Goal: Information Seeking & Learning: Learn about a topic

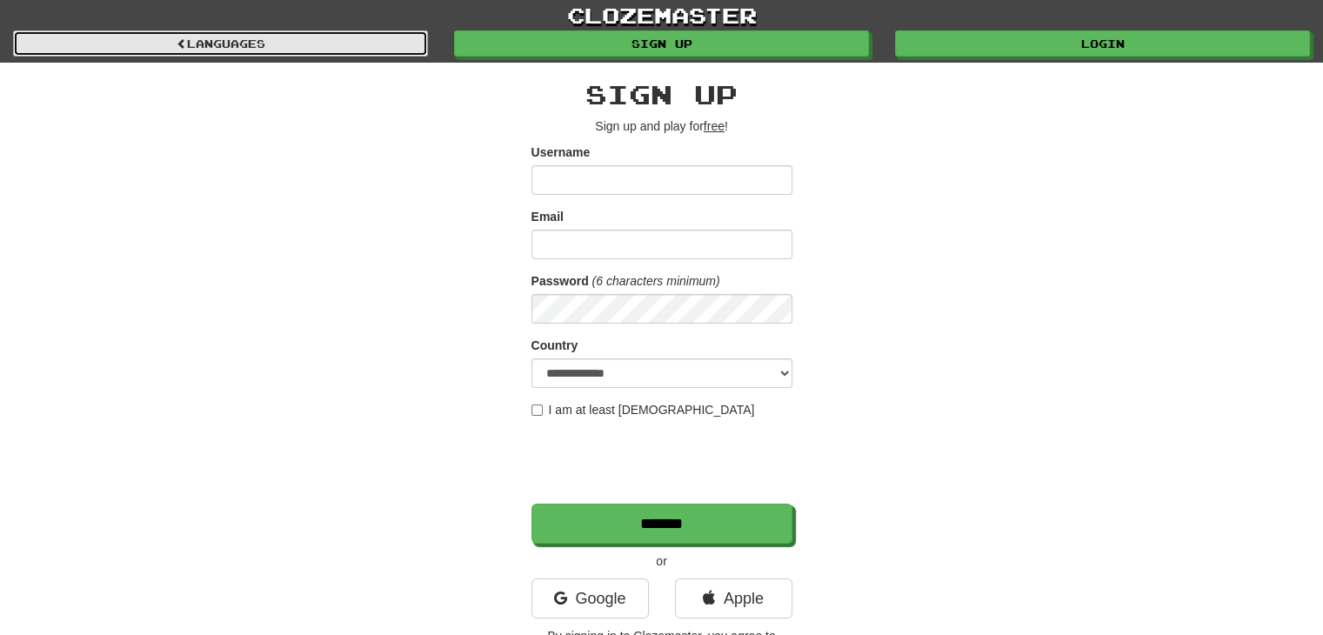
click at [263, 43] on link "Languages" at bounding box center [220, 43] width 415 height 26
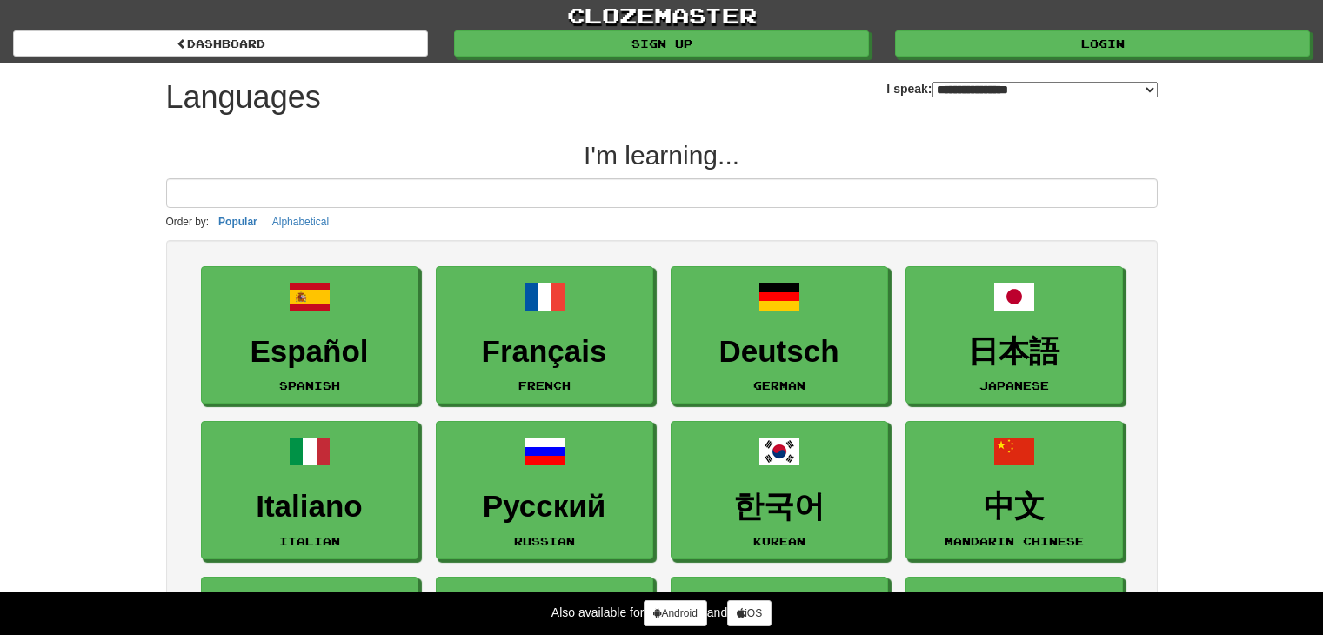
select select "*******"
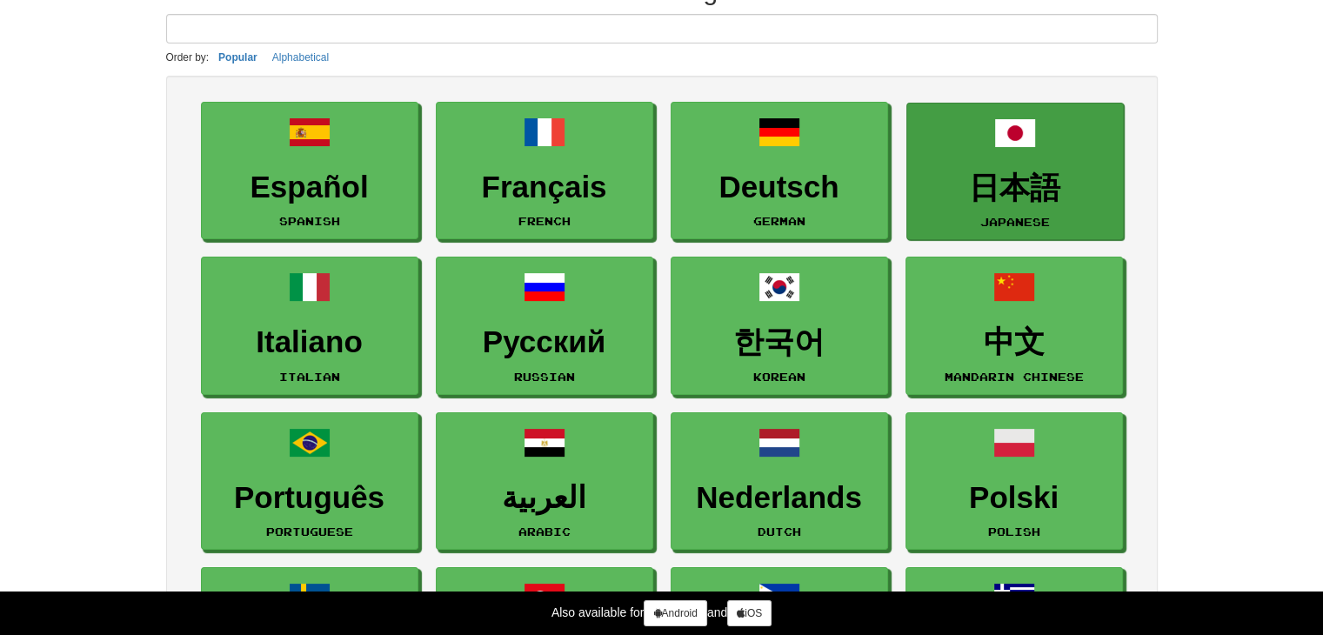
scroll to position [87, 0]
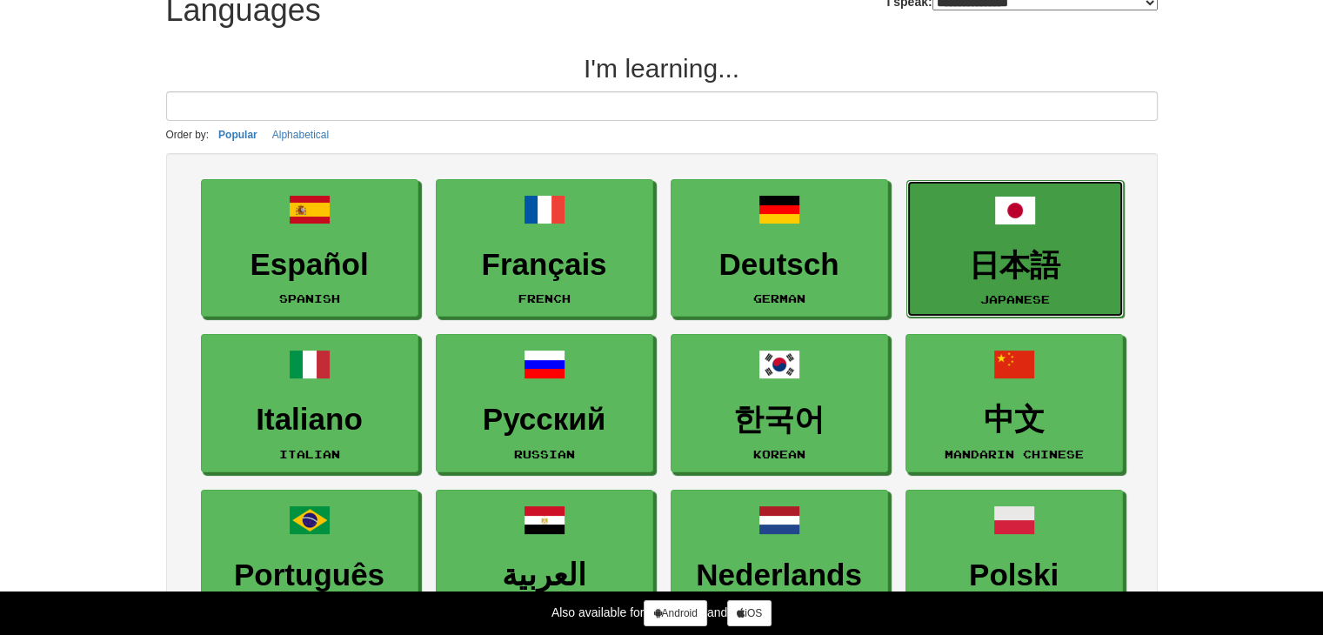
click at [1042, 249] on h3 "日本語" at bounding box center [1015, 266] width 198 height 34
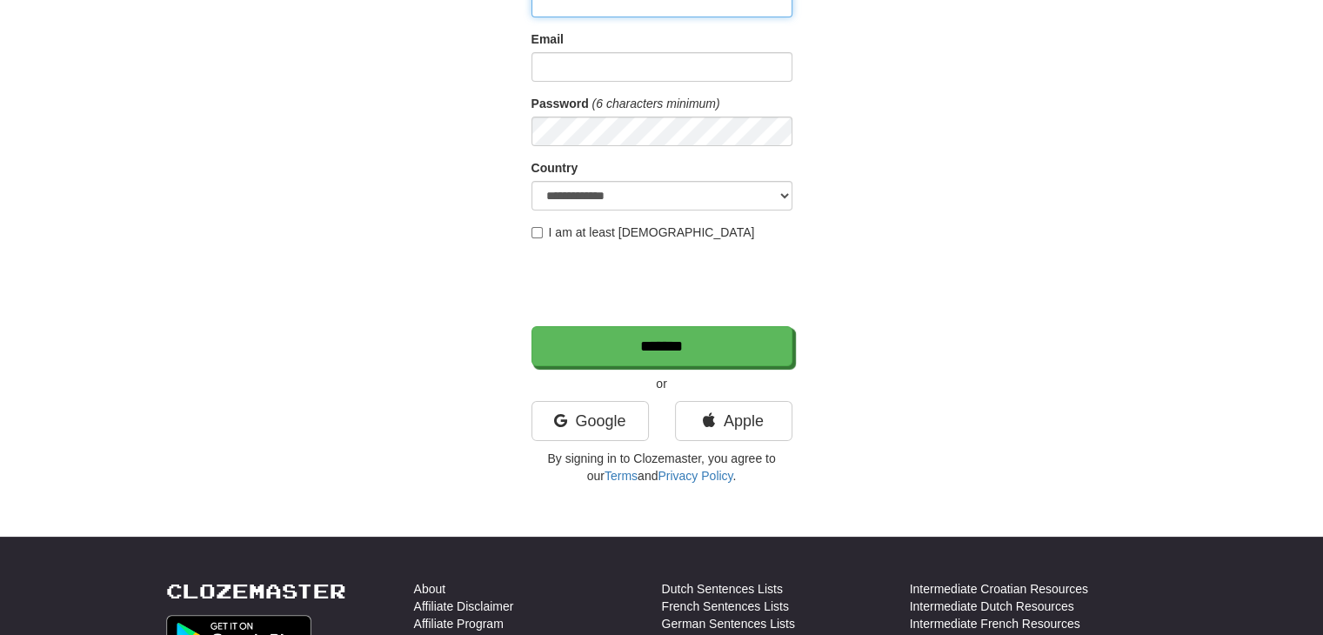
scroll to position [261, 0]
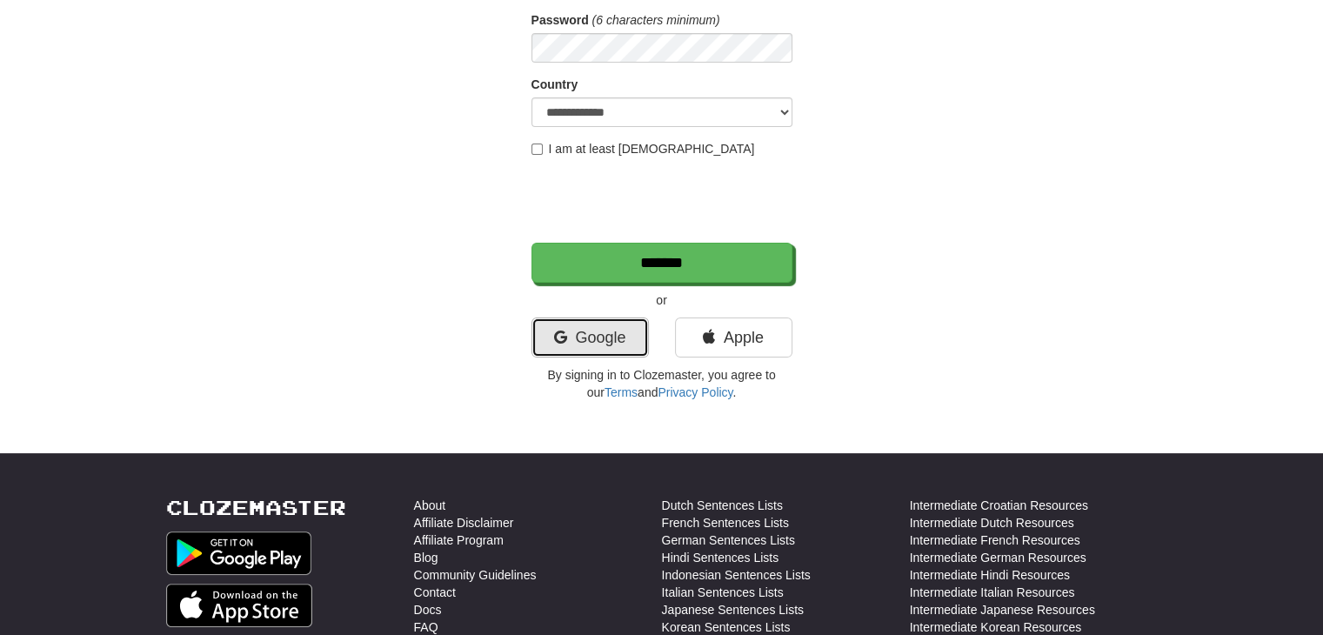
click at [587, 343] on link "Google" at bounding box center [589, 337] width 117 height 40
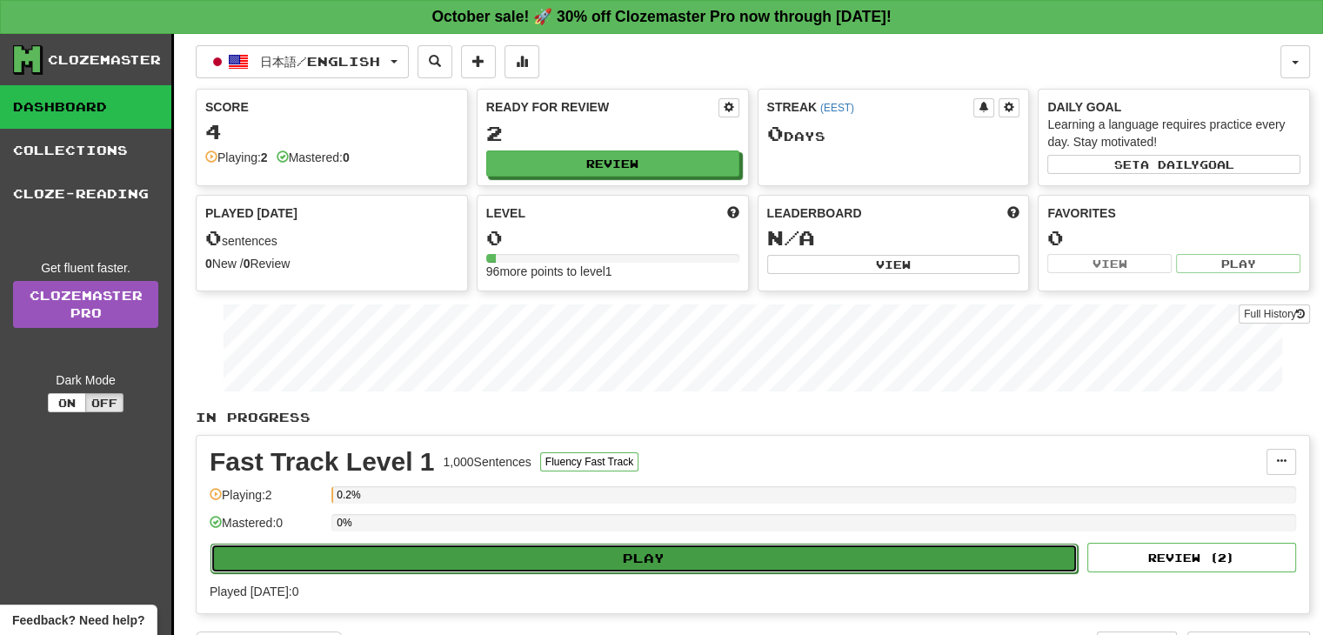
click at [641, 552] on button "Play" at bounding box center [643, 558] width 867 height 30
select select "**"
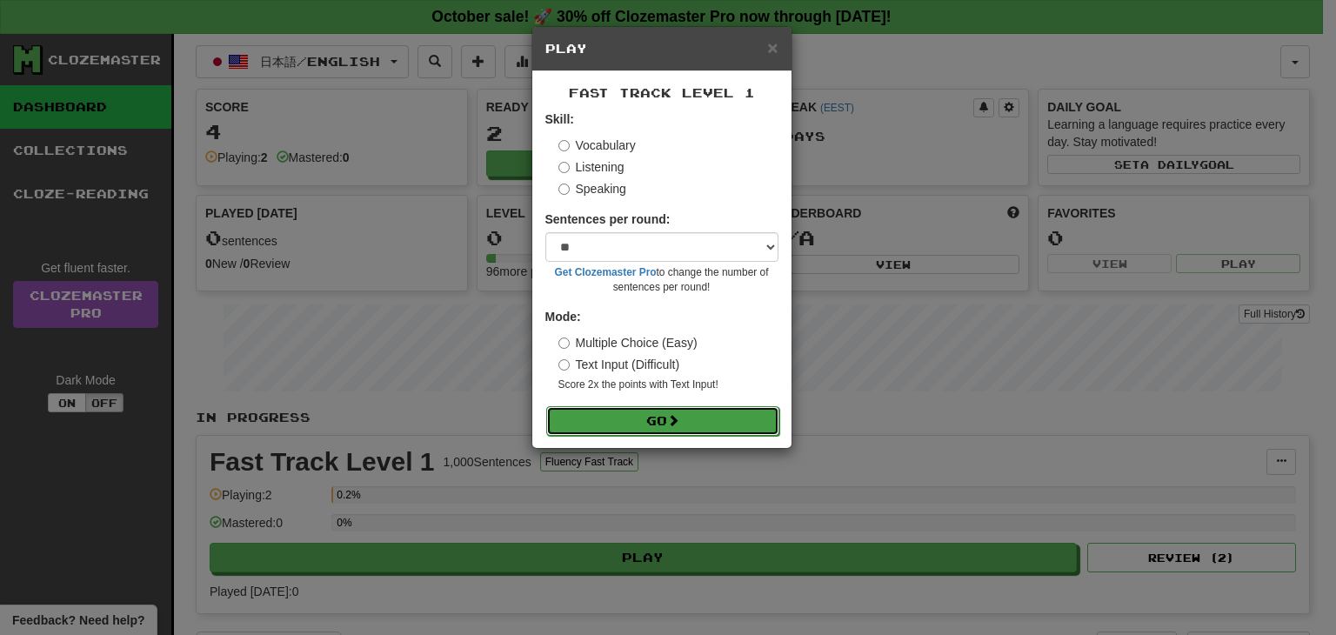
click at [668, 410] on button "Go" at bounding box center [662, 421] width 233 height 30
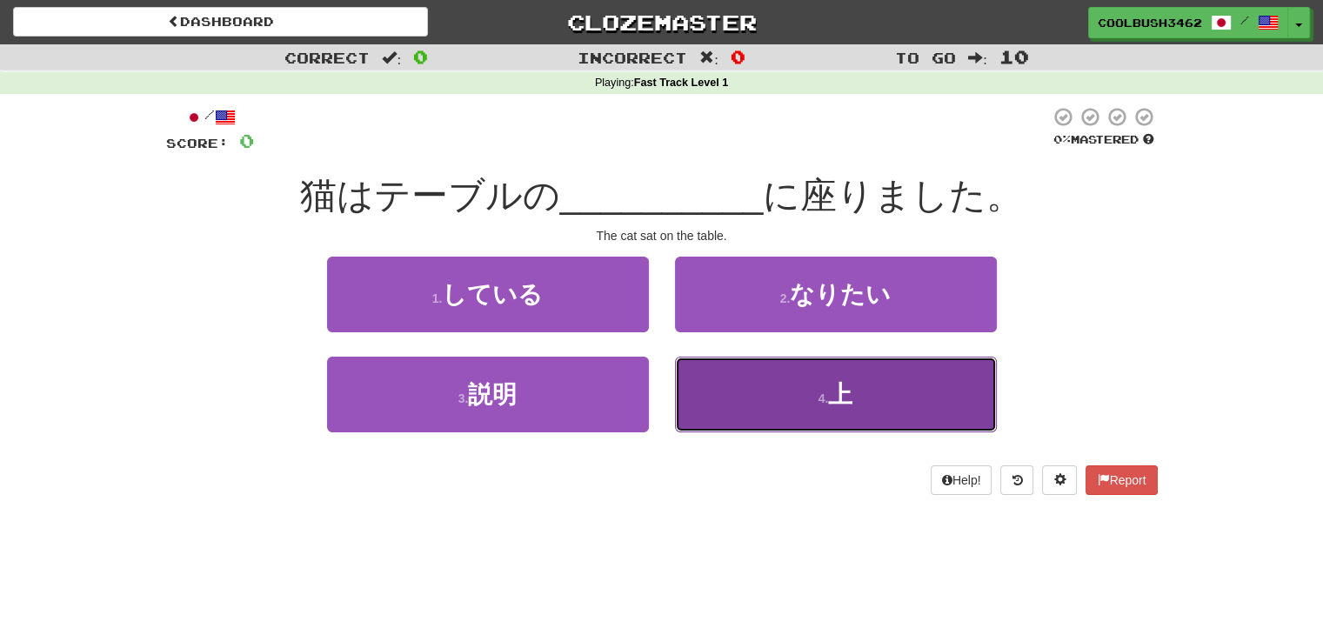
click at [847, 400] on span "上" at bounding box center [840, 394] width 24 height 27
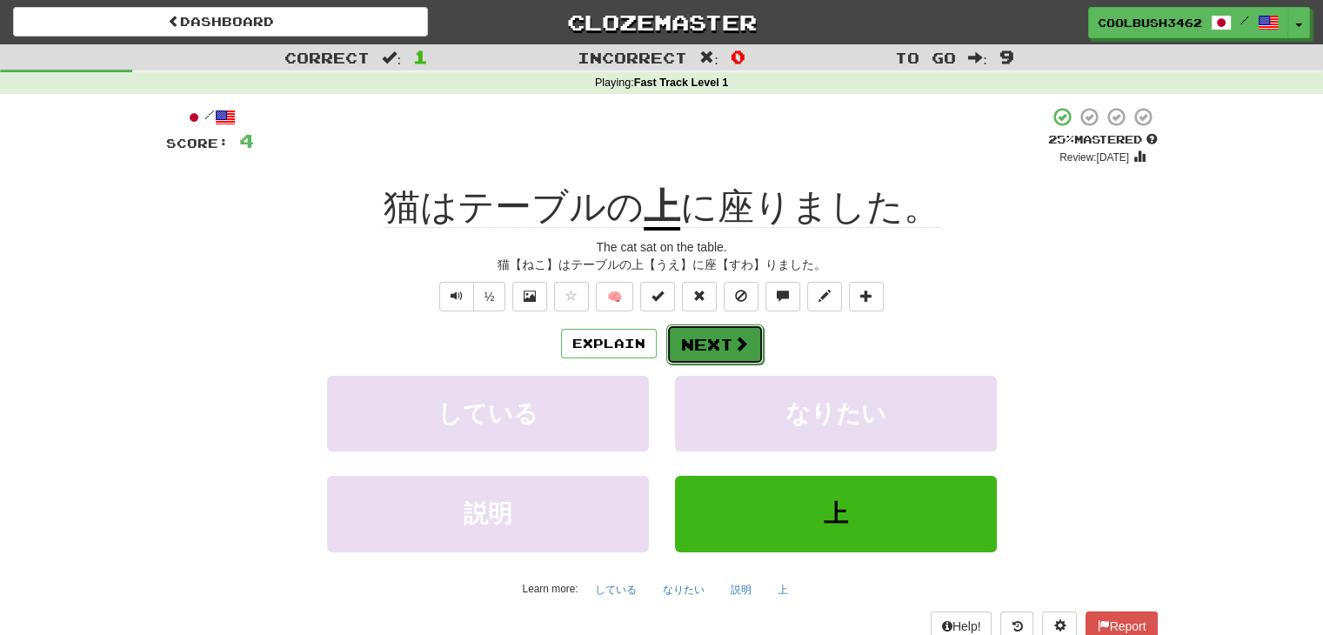
click at [733, 345] on span at bounding box center [741, 344] width 16 height 16
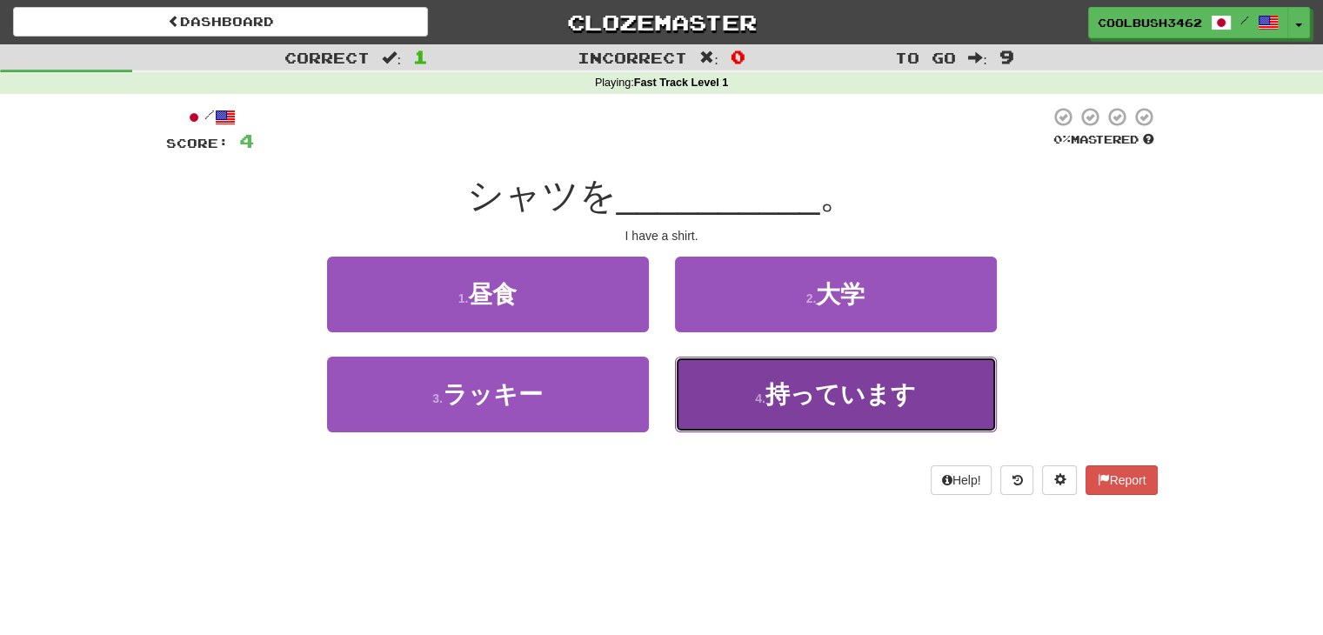
click at [744, 385] on button "4 . 持っています" at bounding box center [836, 395] width 322 height 76
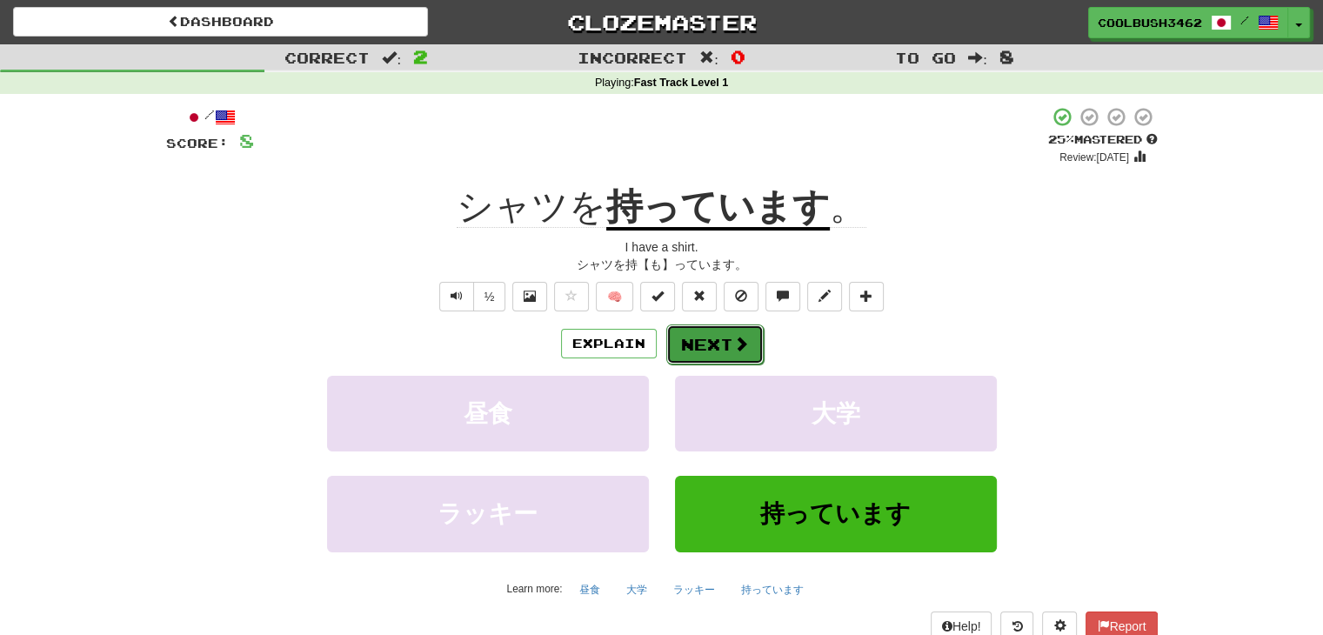
click at [738, 351] on span at bounding box center [741, 344] width 16 height 16
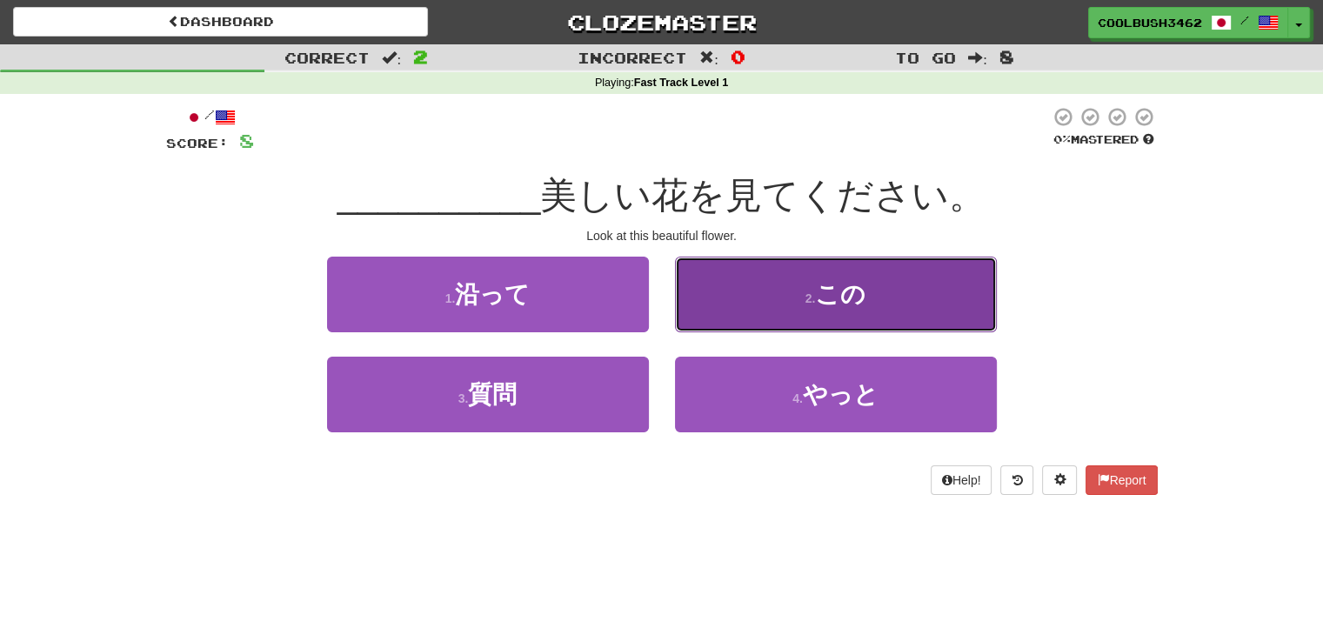
click at [800, 286] on button "2 . この" at bounding box center [836, 295] width 322 height 76
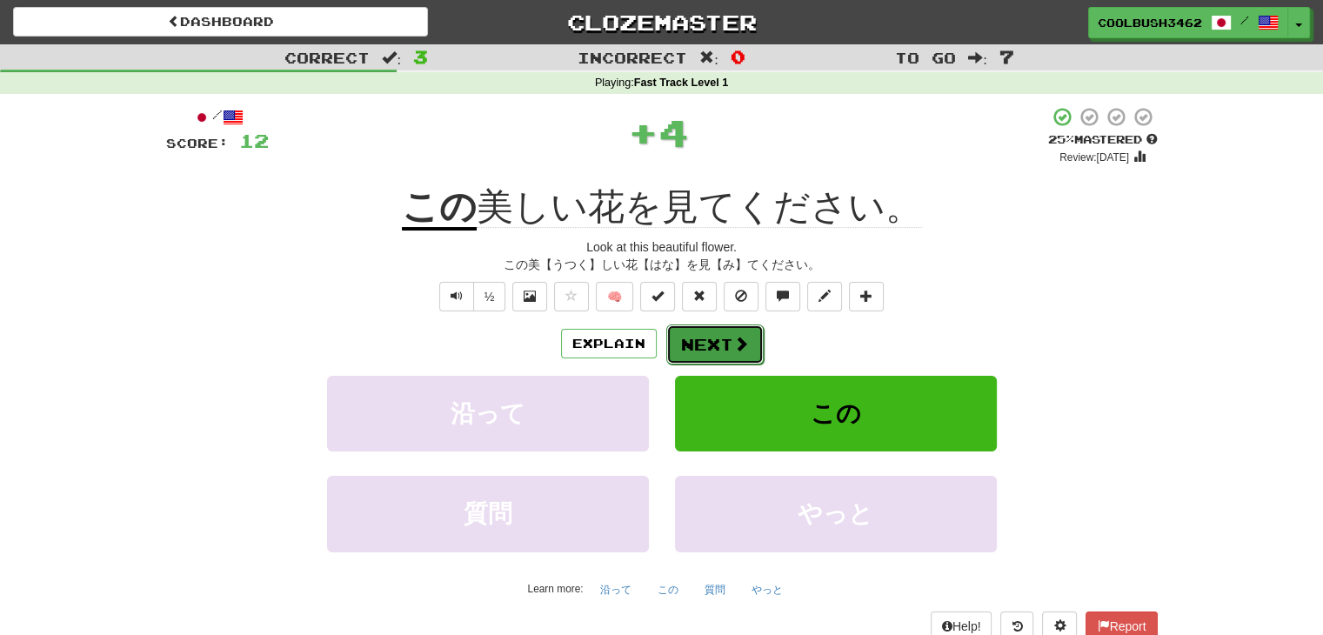
click at [731, 354] on button "Next" at bounding box center [714, 344] width 97 height 40
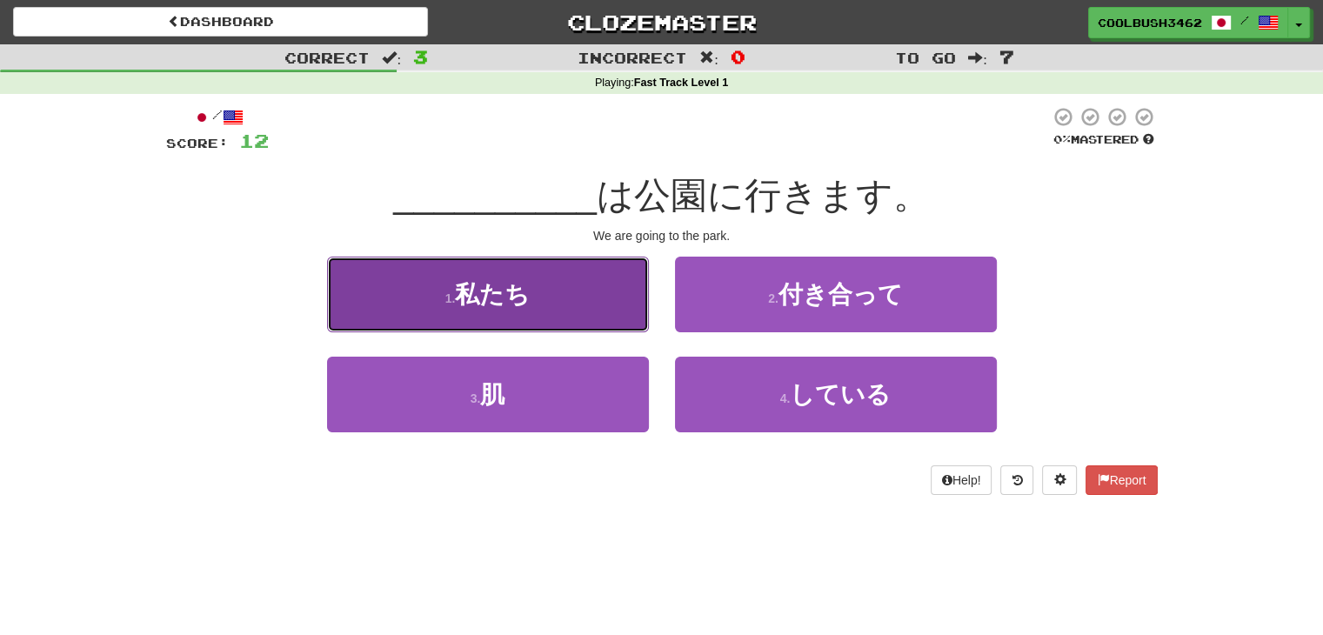
click at [504, 310] on button "1 . 私たち" at bounding box center [488, 295] width 322 height 76
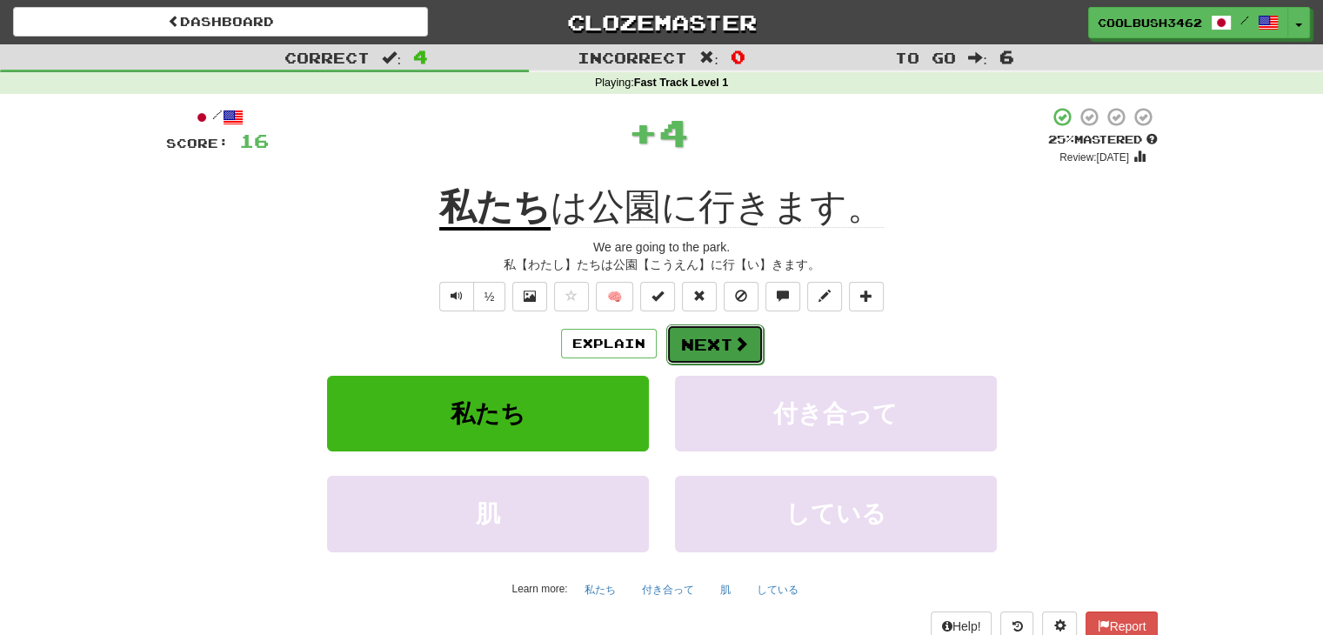
click at [706, 357] on button "Next" at bounding box center [714, 344] width 97 height 40
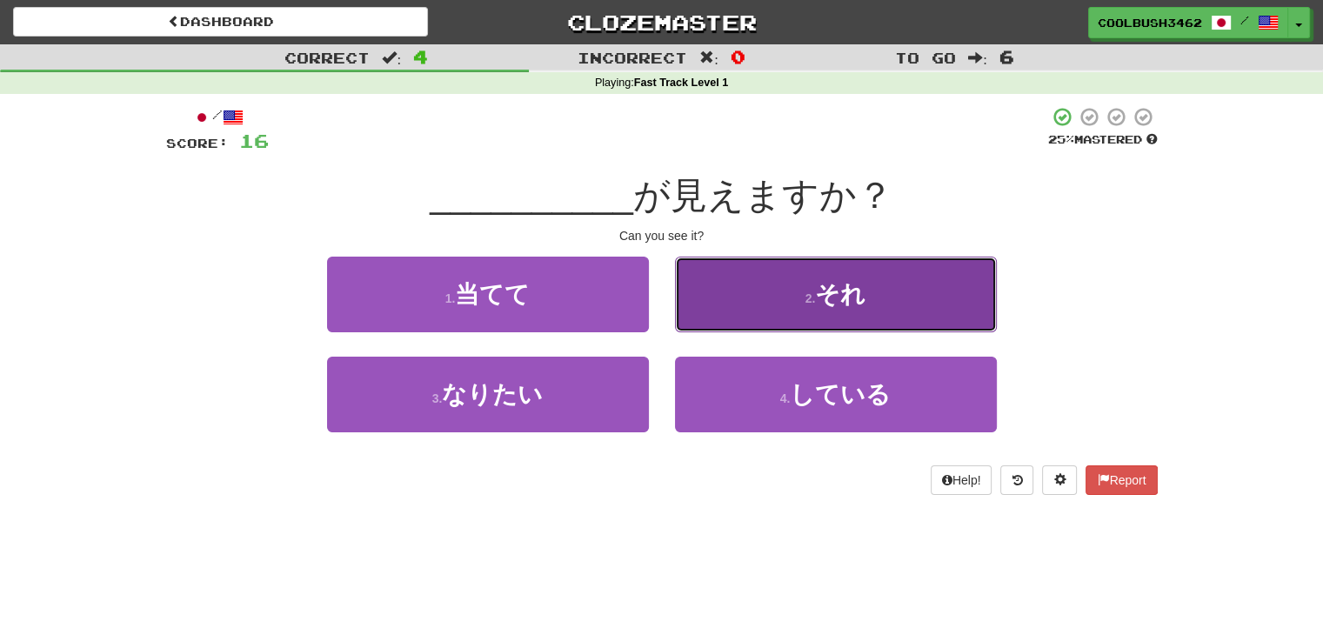
click at [776, 317] on button "2 . それ" at bounding box center [836, 295] width 322 height 76
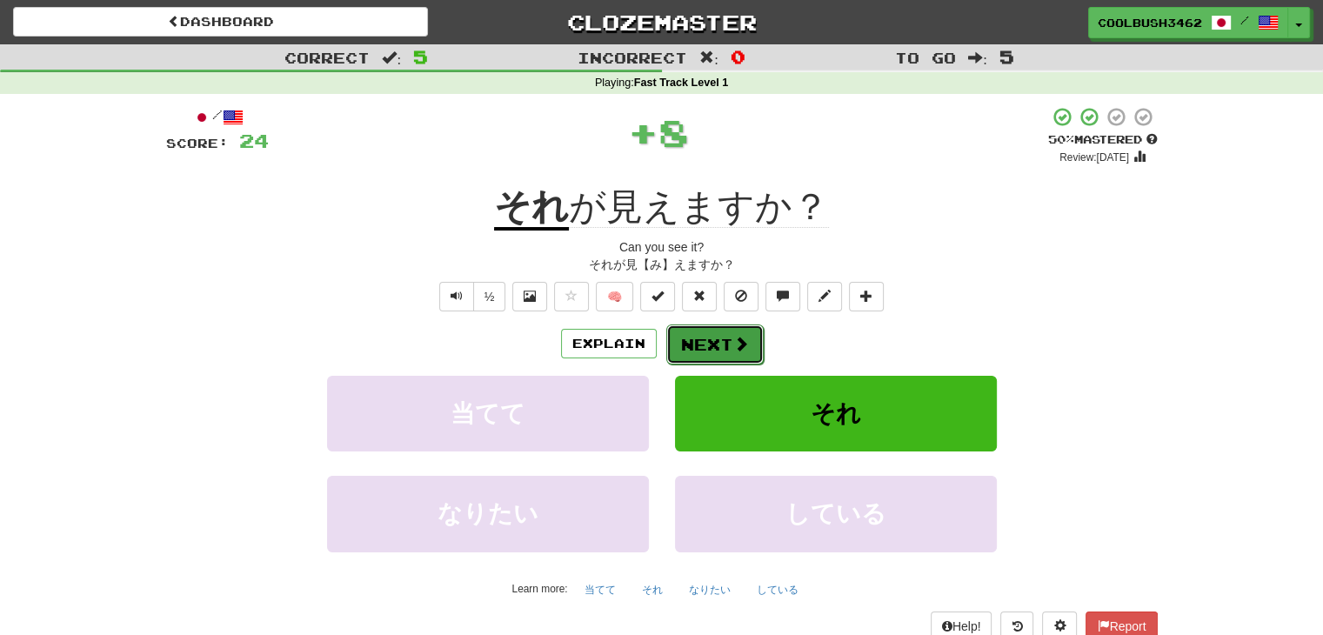
click at [712, 337] on button "Next" at bounding box center [714, 344] width 97 height 40
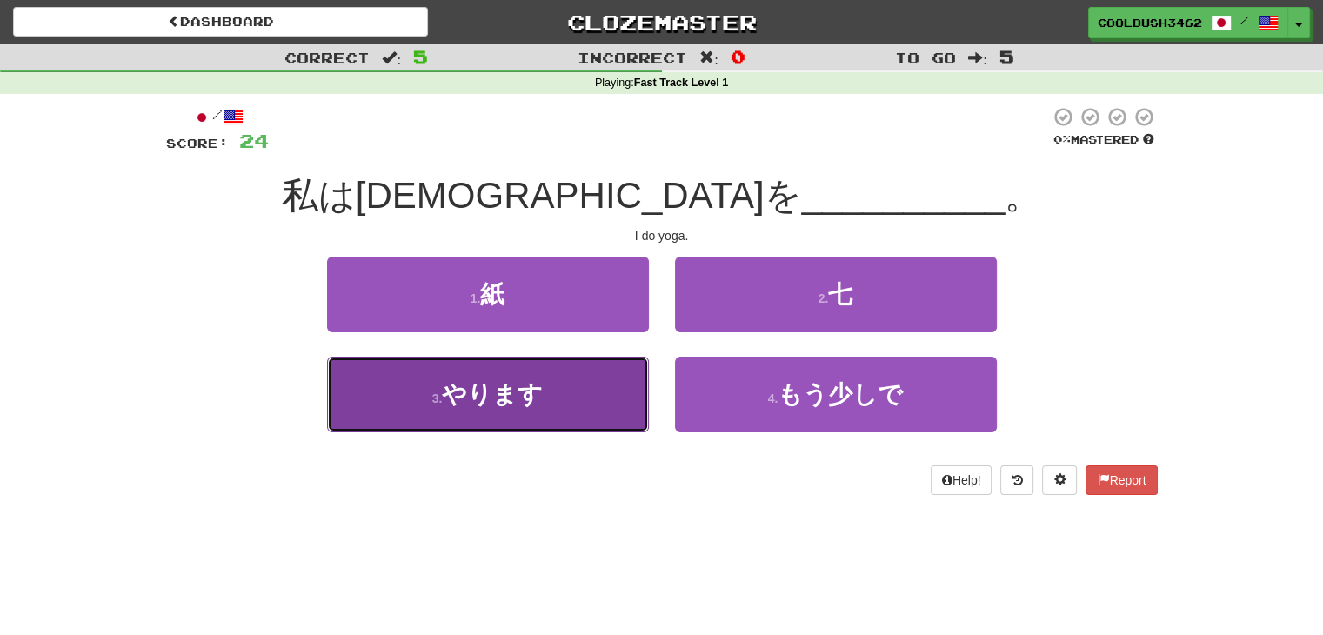
click at [532, 390] on span "やります" at bounding box center [492, 394] width 101 height 27
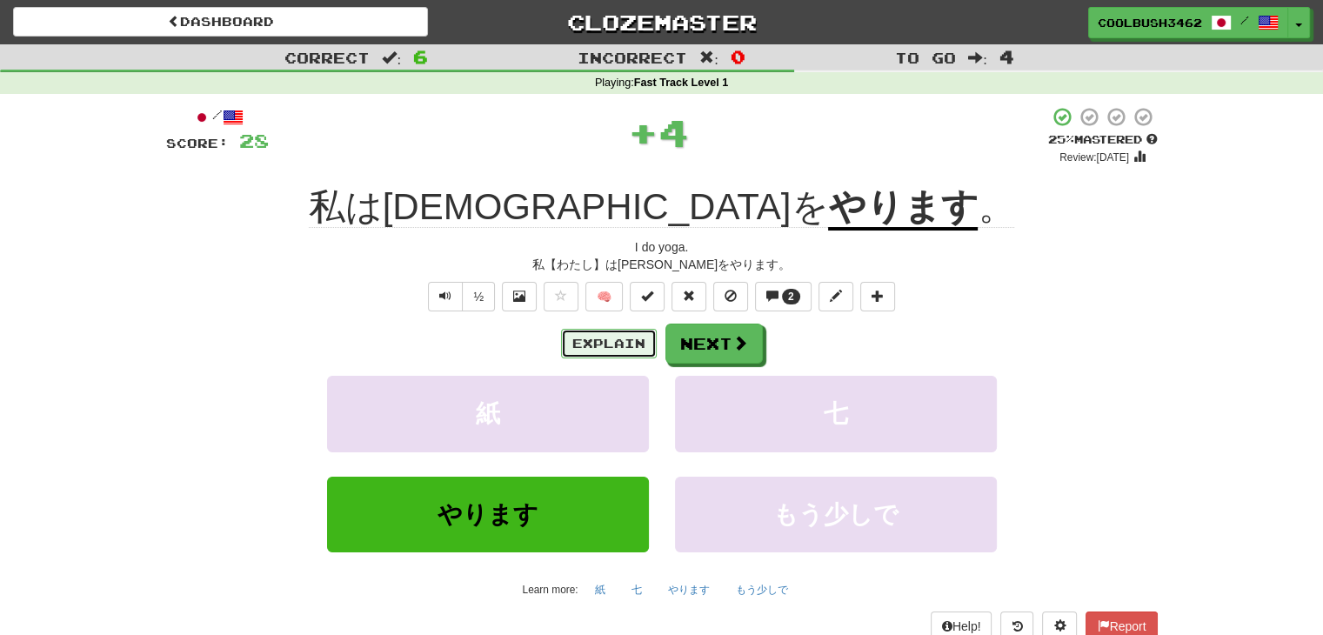
click at [580, 342] on button "Explain" at bounding box center [609, 344] width 96 height 30
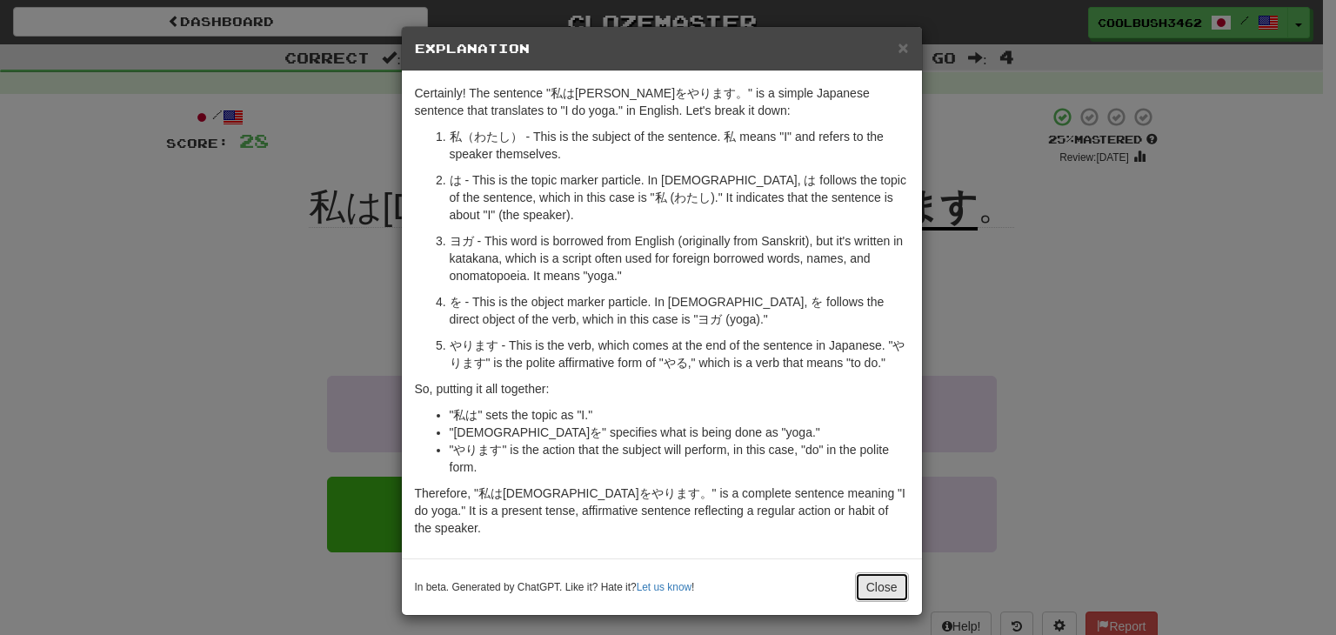
click at [883, 572] on button "Close" at bounding box center [882, 587] width 54 height 30
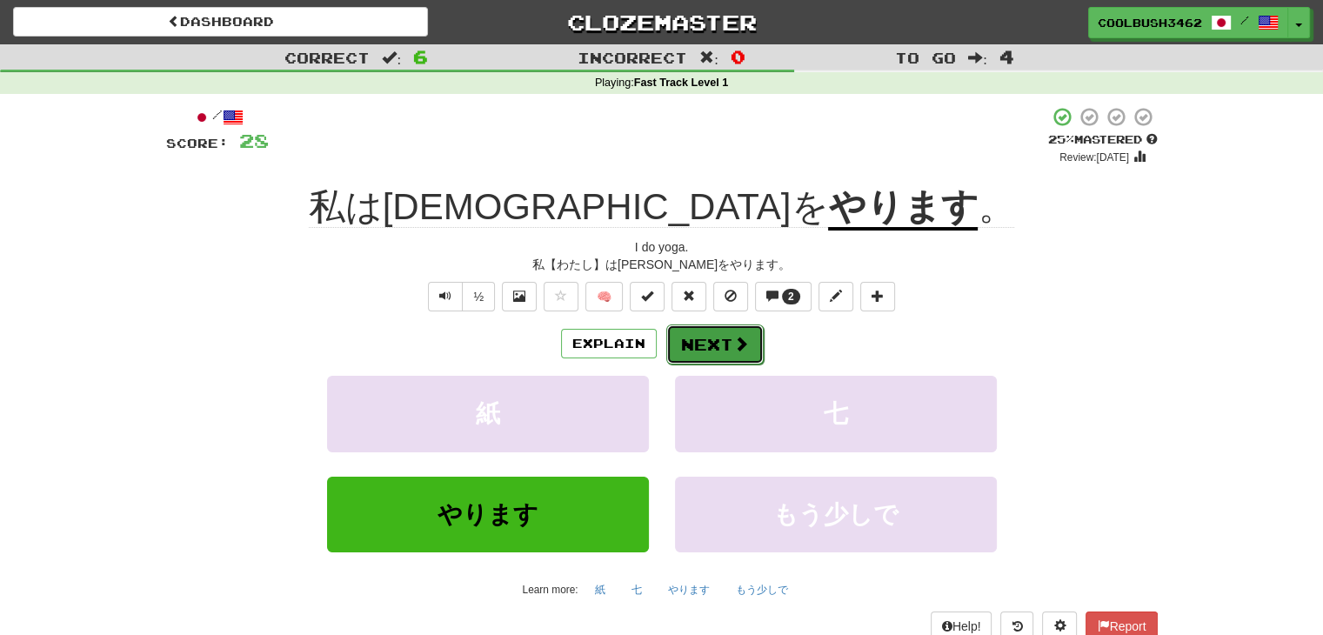
click at [728, 334] on button "Next" at bounding box center [714, 344] width 97 height 40
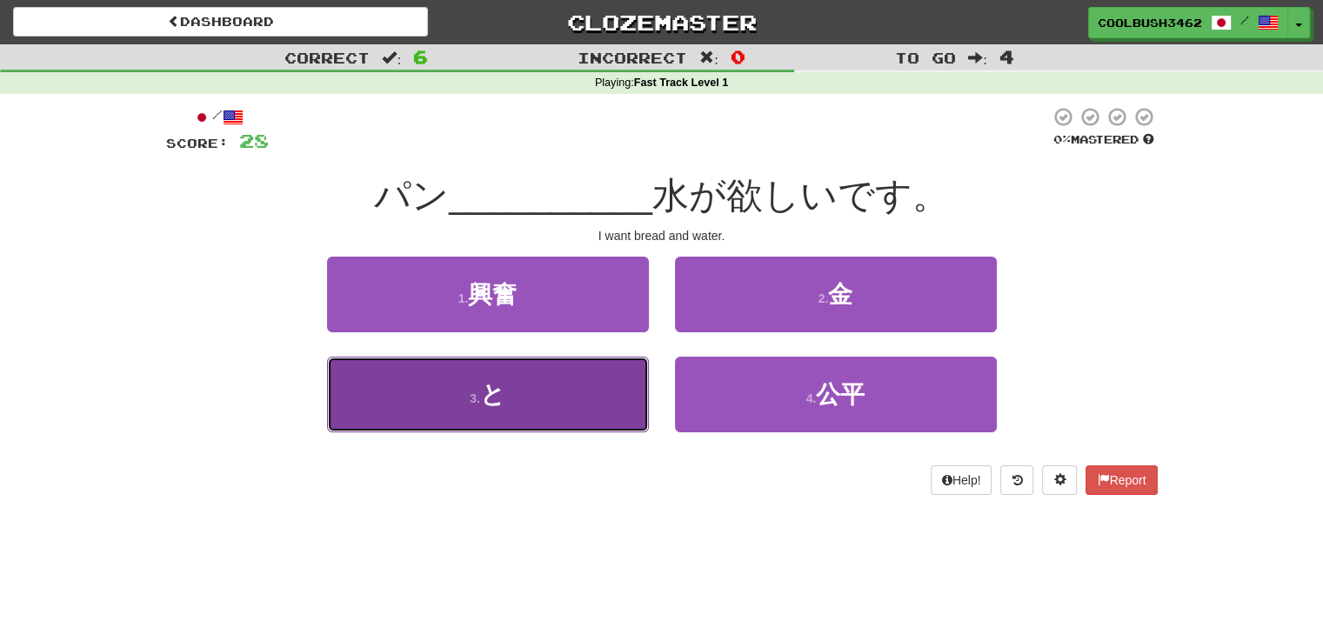
click at [570, 394] on button "3 . と" at bounding box center [488, 395] width 322 height 76
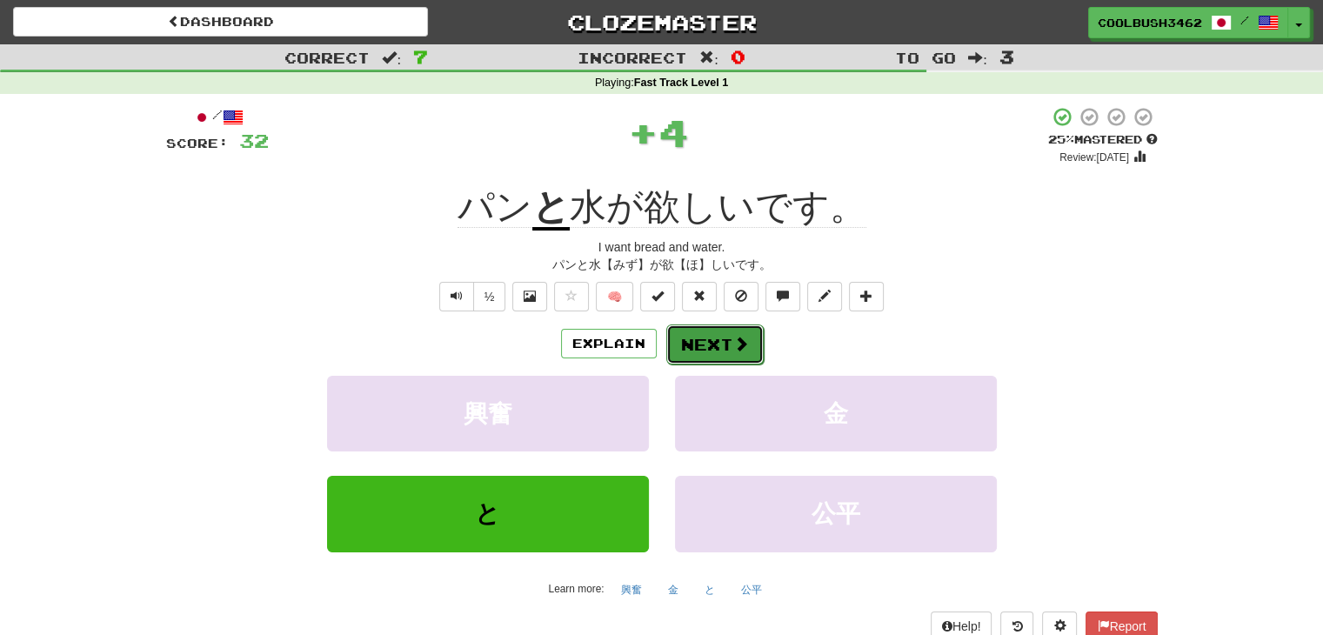
click at [712, 338] on button "Next" at bounding box center [714, 344] width 97 height 40
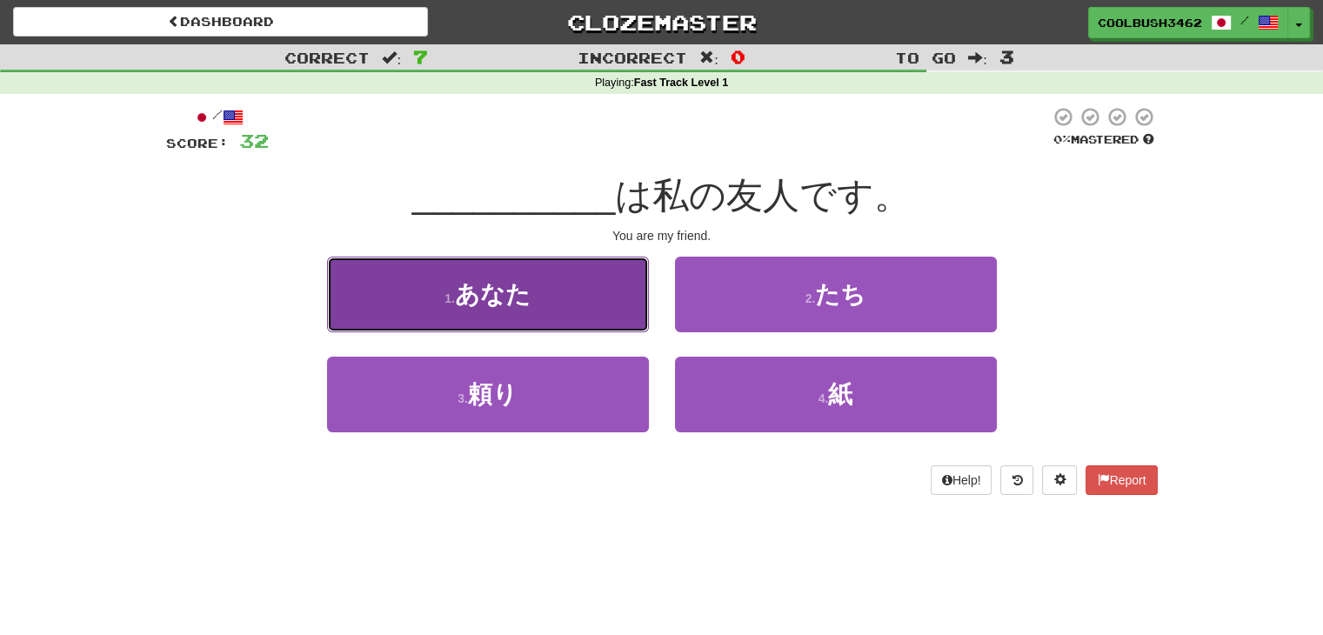
click at [537, 297] on button "1 . あなた" at bounding box center [488, 295] width 322 height 76
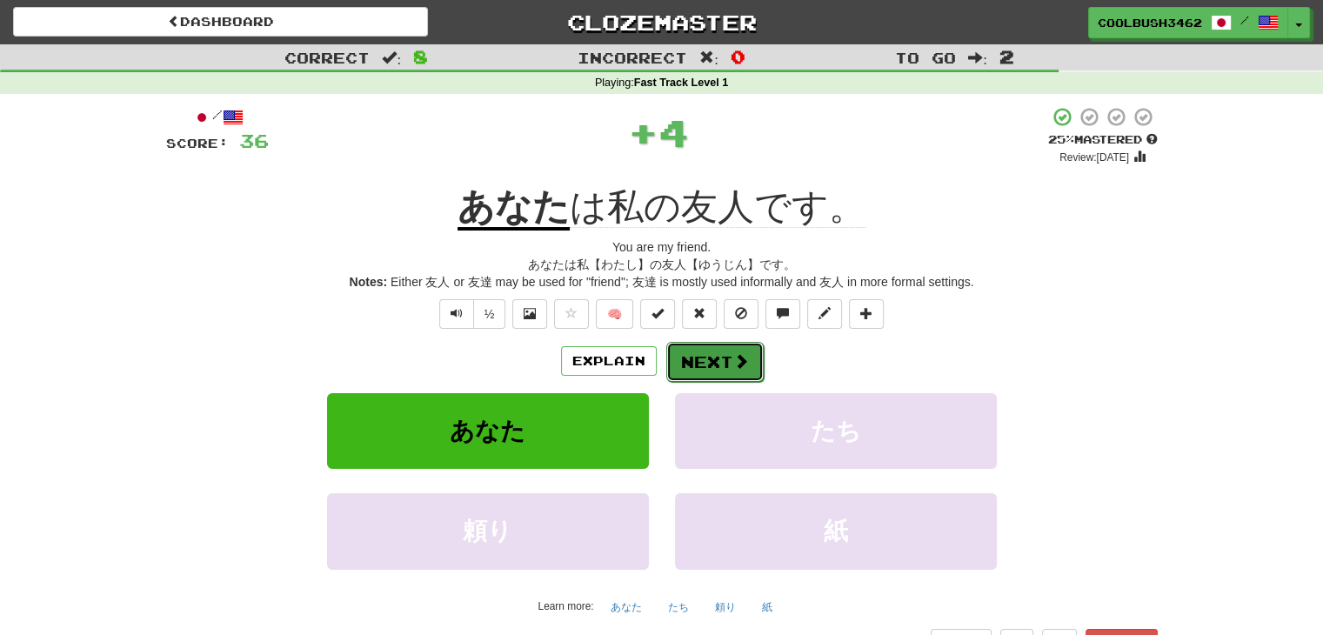
click at [713, 366] on button "Next" at bounding box center [714, 362] width 97 height 40
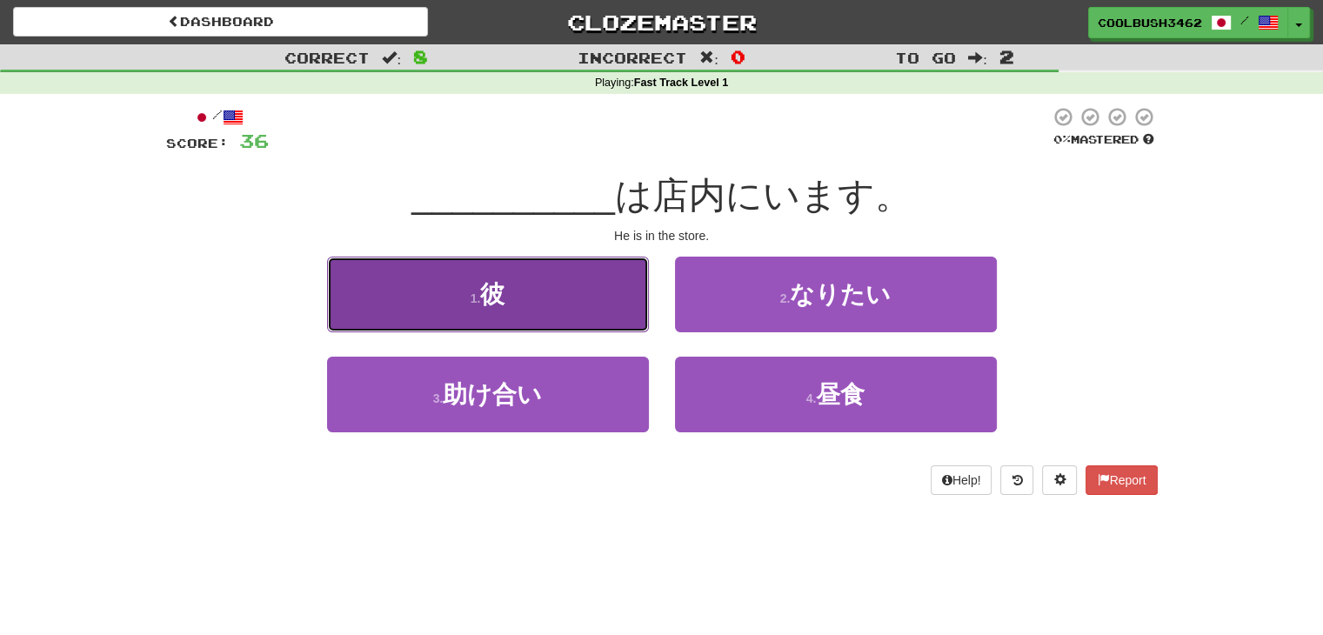
click at [492, 281] on span "彼" at bounding box center [492, 294] width 24 height 27
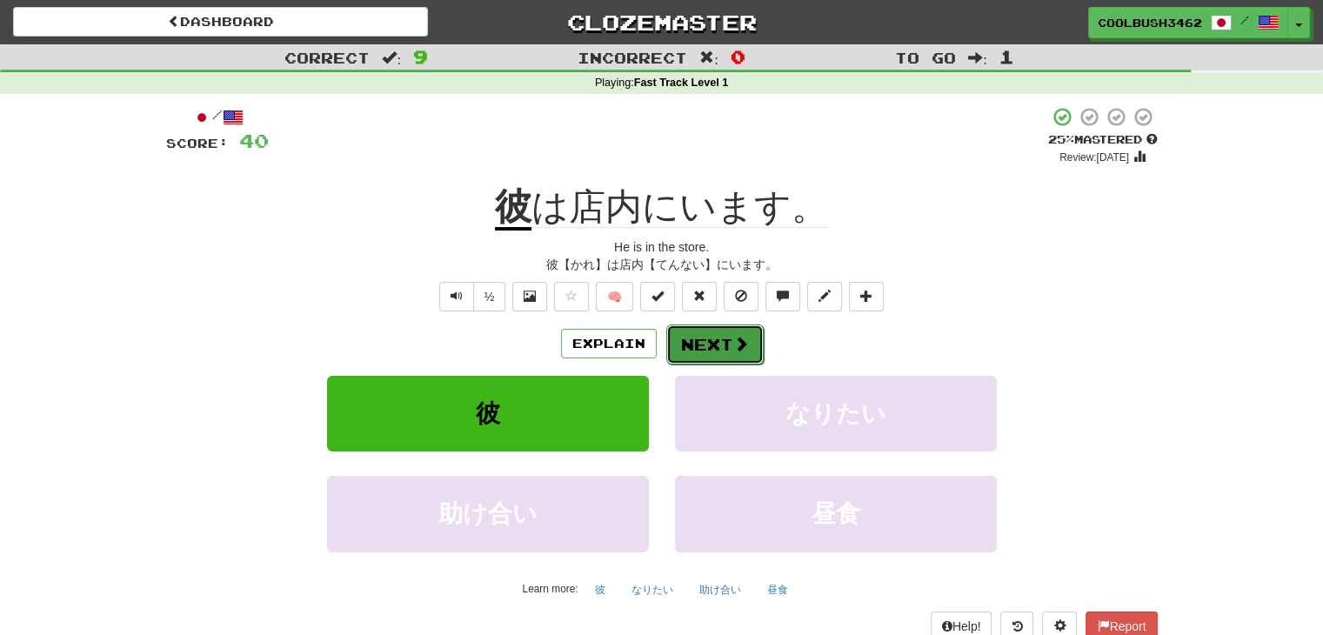
click at [697, 345] on button "Next" at bounding box center [714, 344] width 97 height 40
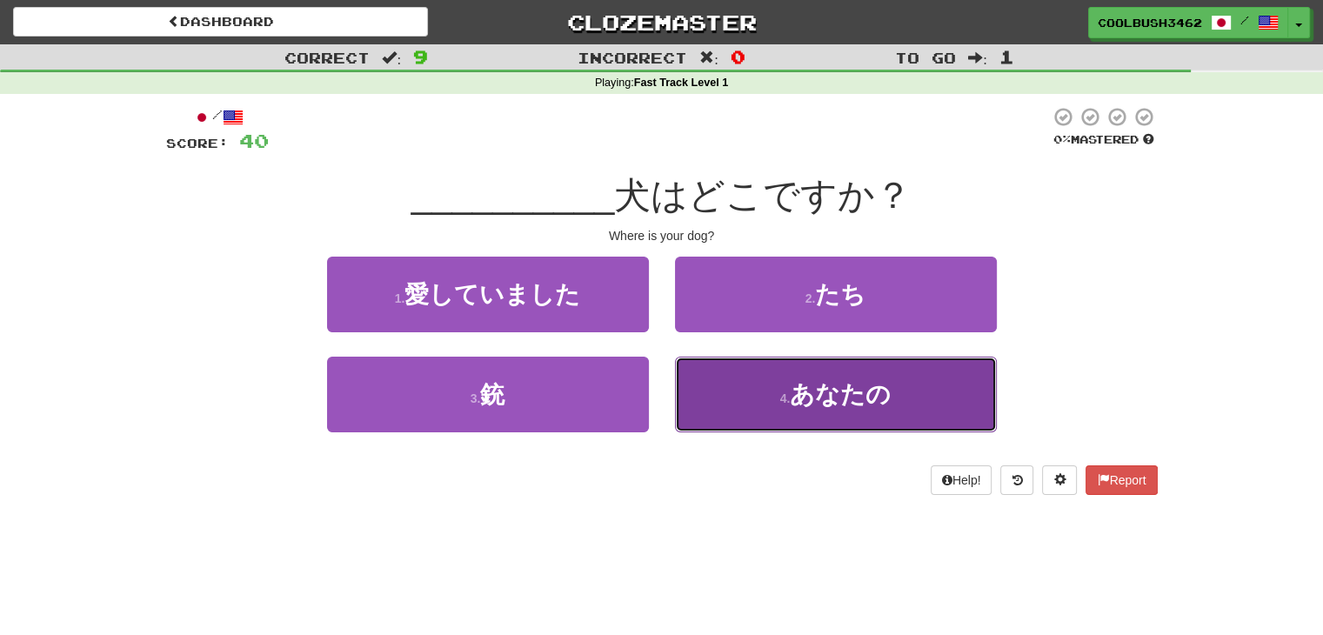
click at [803, 377] on button "4 . あなたの" at bounding box center [836, 395] width 322 height 76
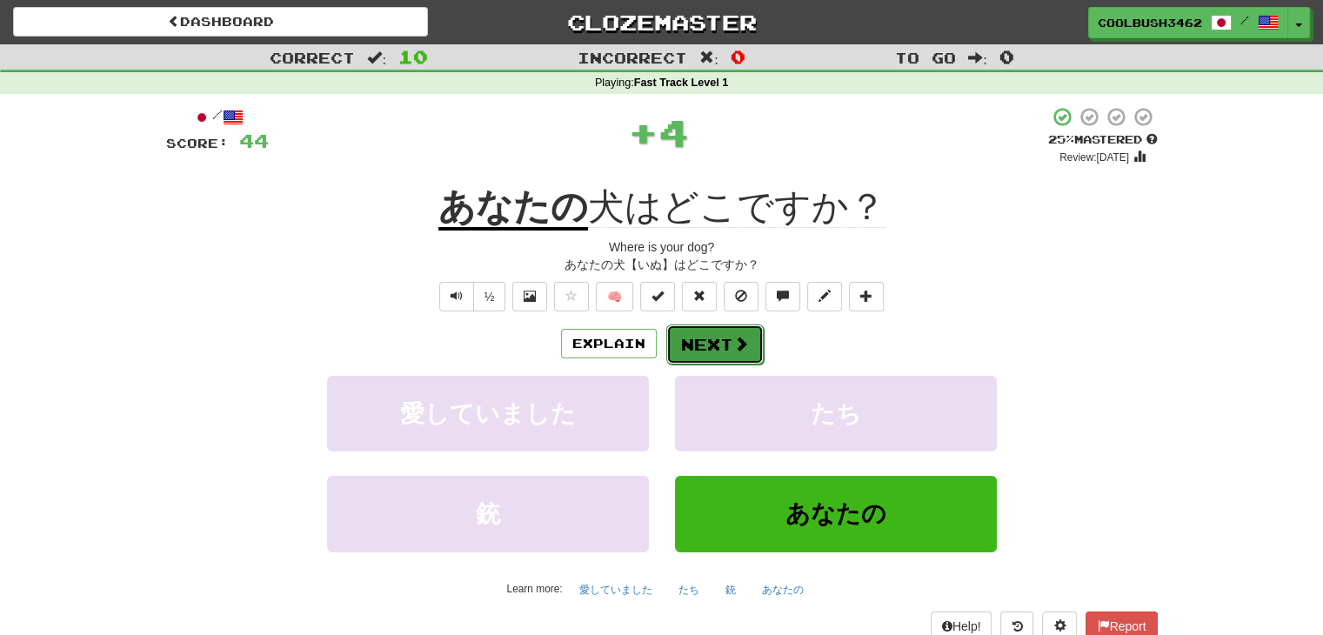
click at [707, 348] on button "Next" at bounding box center [714, 344] width 97 height 40
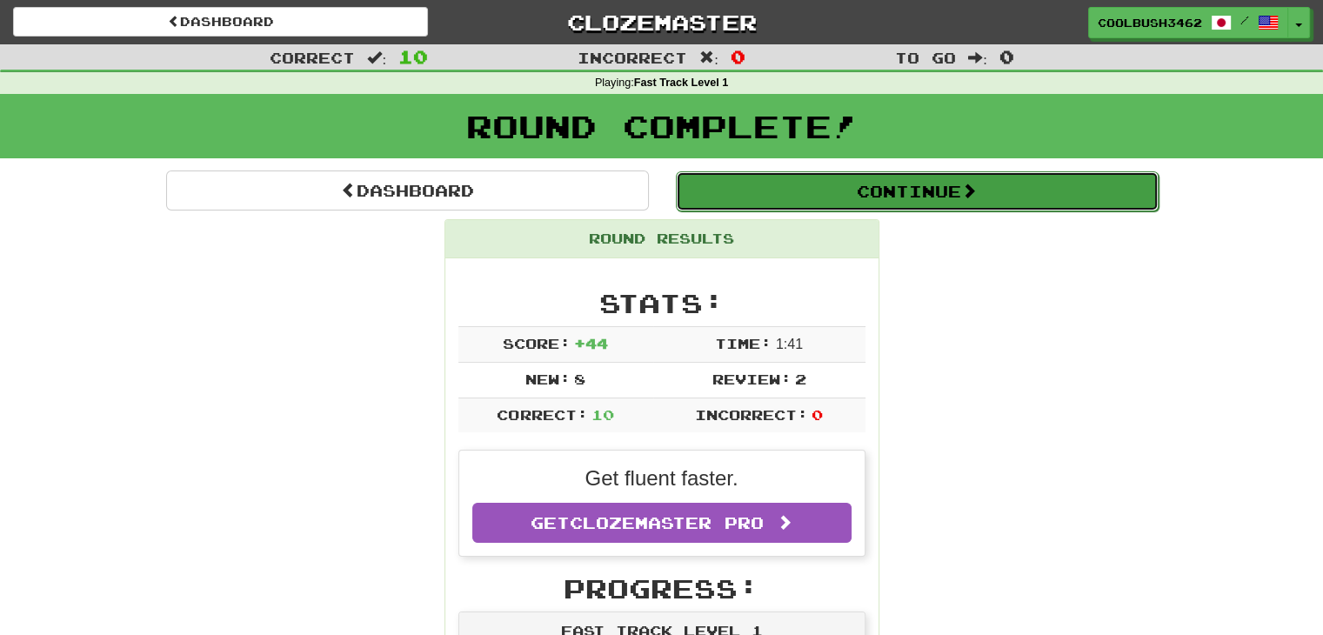
click at [799, 191] on button "Continue" at bounding box center [917, 191] width 483 height 40
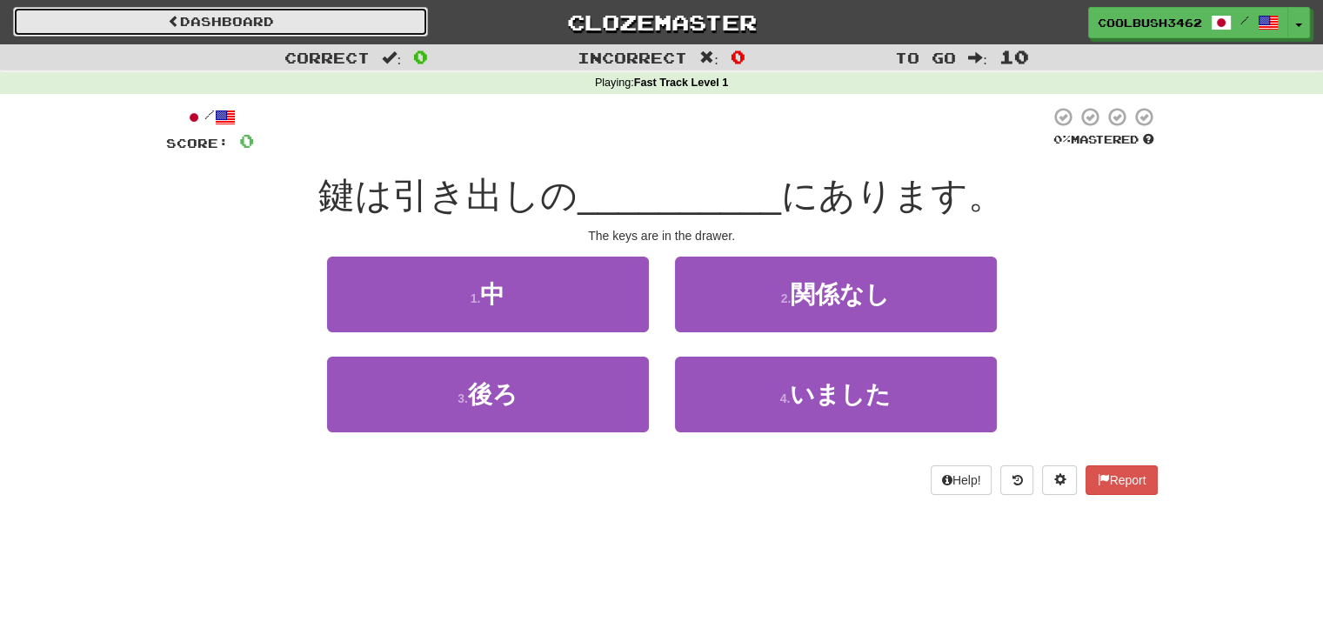
click at [264, 17] on link "Dashboard" at bounding box center [220, 22] width 415 height 30
